Goal: Task Accomplishment & Management: Manage account settings

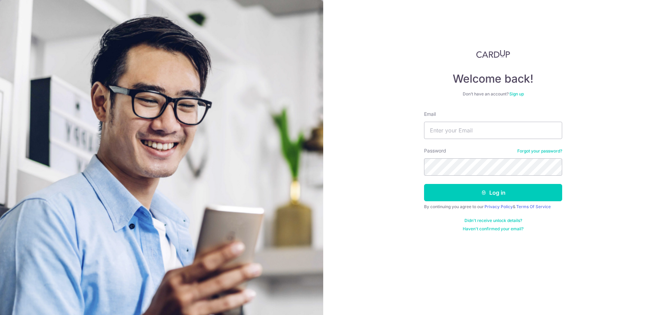
click at [500, 129] on input "Email" at bounding box center [493, 130] width 138 height 17
click at [495, 134] on input "Email" at bounding box center [493, 130] width 138 height 17
click at [501, 124] on input "Email" at bounding box center [493, 130] width 138 height 17
type input "aloysiuscheah03@gmail.com"
click at [424, 184] on button "Log in" at bounding box center [493, 192] width 138 height 17
